Goal: Transaction & Acquisition: Purchase product/service

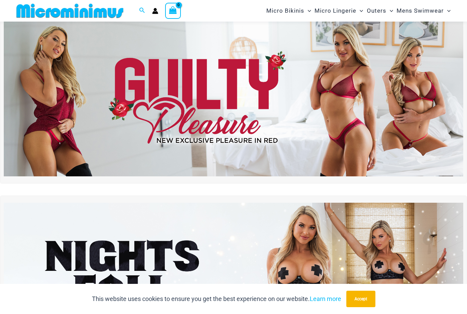
scroll to position [17, 0]
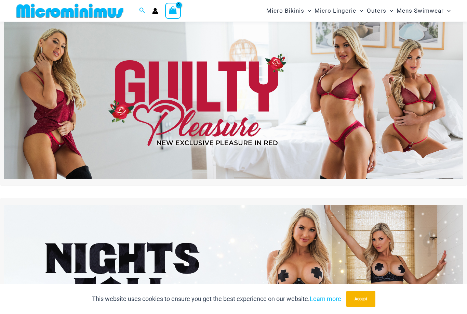
click at [397, 110] on img at bounding box center [234, 100] width 460 height 156
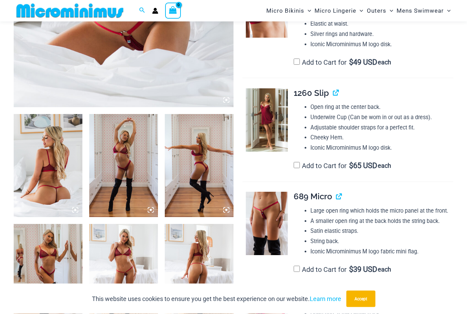
scroll to position [285, 0]
click at [269, 224] on img at bounding box center [267, 223] width 42 height 63
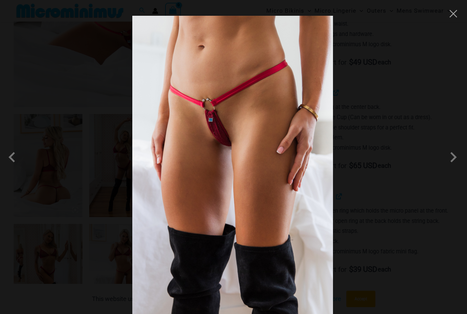
click at [450, 15] on button "Close" at bounding box center [453, 14] width 10 height 10
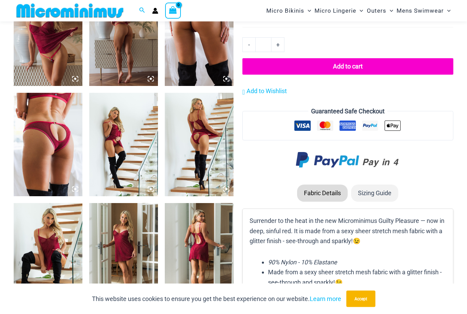
scroll to position [624, 0]
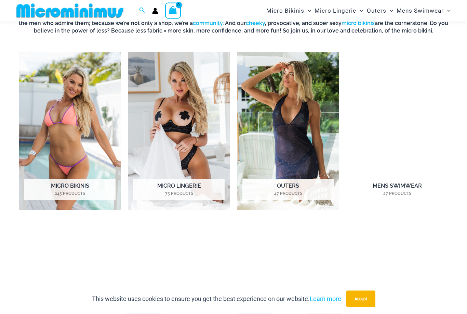
scroll to position [450, 0]
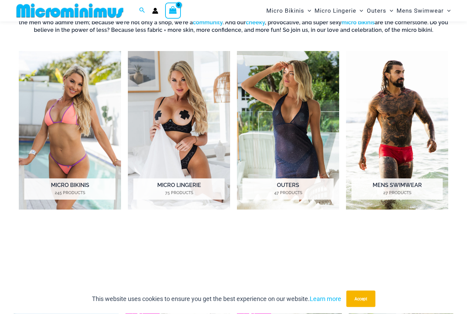
click at [78, 139] on img "Visit product category Micro Bikinis" at bounding box center [70, 130] width 102 height 158
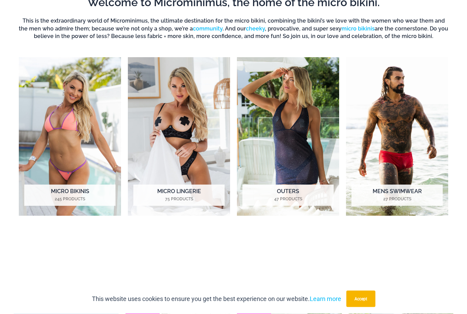
scroll to position [472, 0]
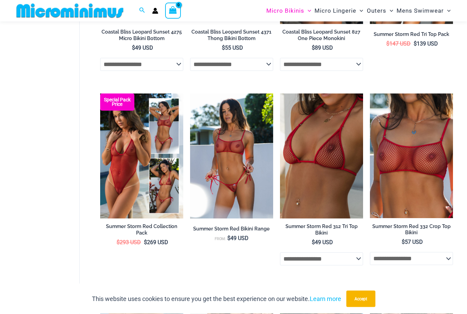
scroll to position [1298, 0]
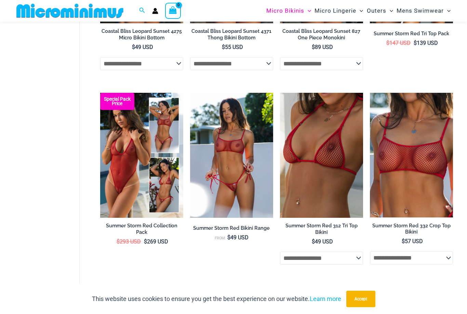
click at [190, 93] on img at bounding box center [190, 93] width 0 height 0
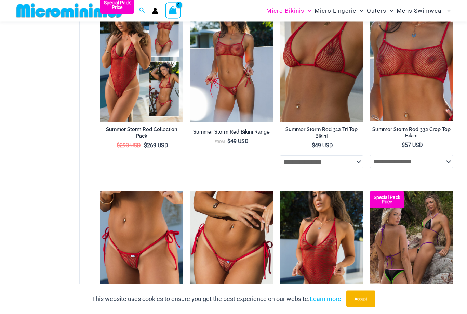
scroll to position [1388, 0]
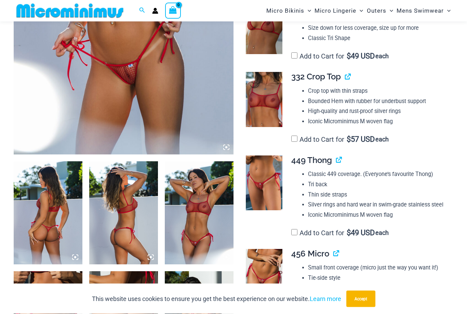
scroll to position [238, 0]
click at [263, 264] on img at bounding box center [264, 276] width 37 height 55
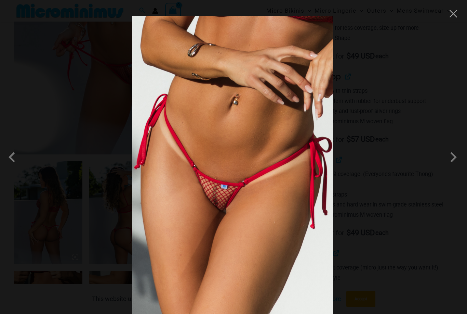
click at [454, 16] on button "Close" at bounding box center [453, 14] width 10 height 10
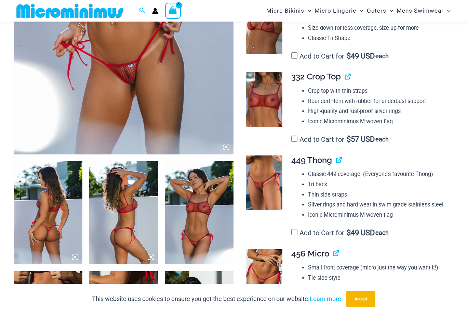
click at [265, 178] on img at bounding box center [264, 182] width 37 height 55
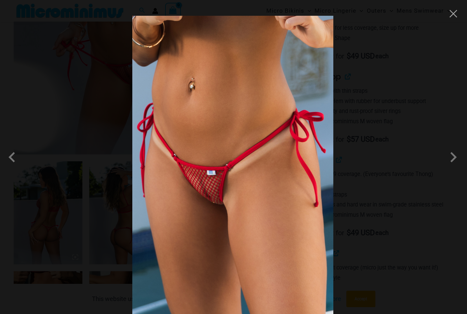
click at [456, 167] on span at bounding box center [453, 157] width 21 height 21
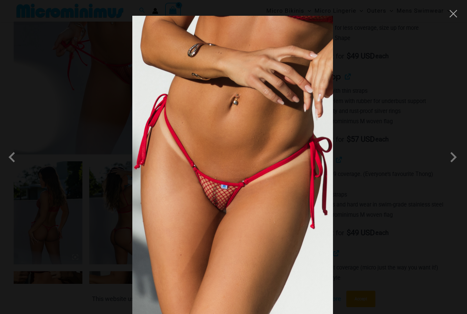
click at [14, 161] on span at bounding box center [13, 157] width 21 height 21
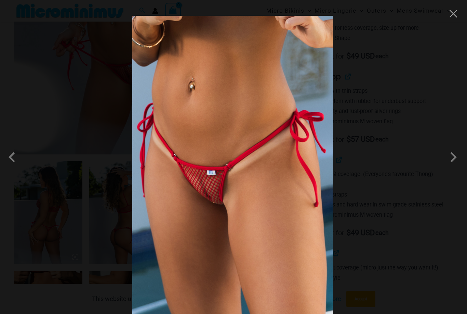
click at [454, 167] on span at bounding box center [453, 157] width 21 height 21
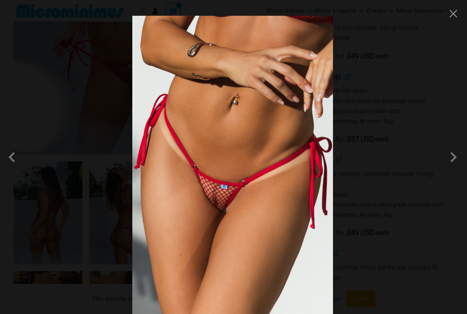
click at [451, 167] on span at bounding box center [453, 157] width 21 height 21
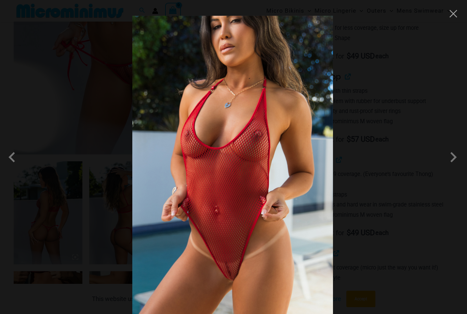
click at [456, 15] on button "Close" at bounding box center [453, 14] width 10 height 10
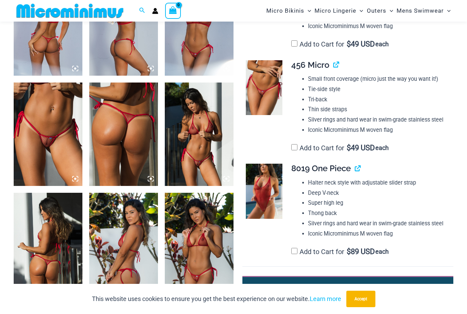
scroll to position [426, 0]
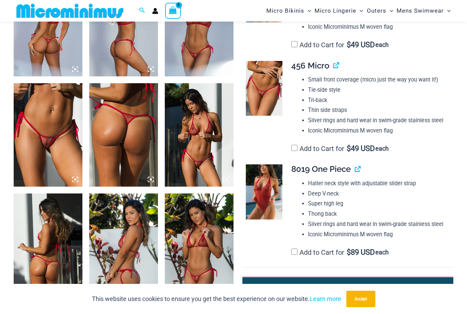
click at [40, 143] on img at bounding box center [48, 134] width 69 height 103
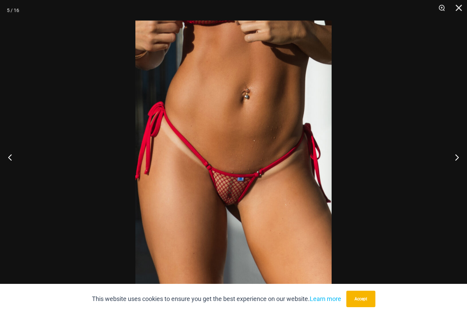
click at [459, 166] on button "Next" at bounding box center [455, 157] width 26 height 34
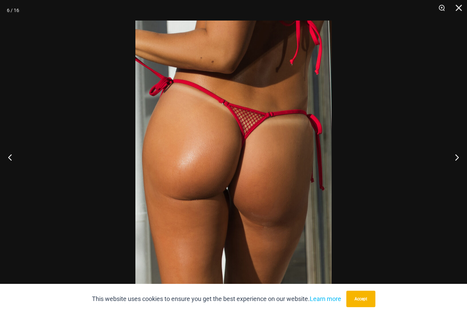
click at [458, 167] on button "Next" at bounding box center [455, 157] width 26 height 34
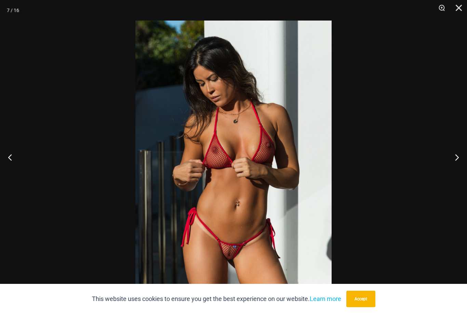
click at [459, 6] on button "Close" at bounding box center [456, 10] width 17 height 21
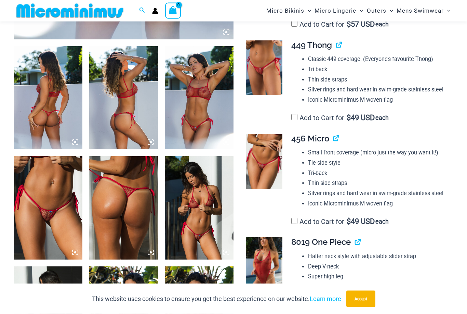
scroll to position [350, 0]
